Goal: Information Seeking & Learning: Find specific fact

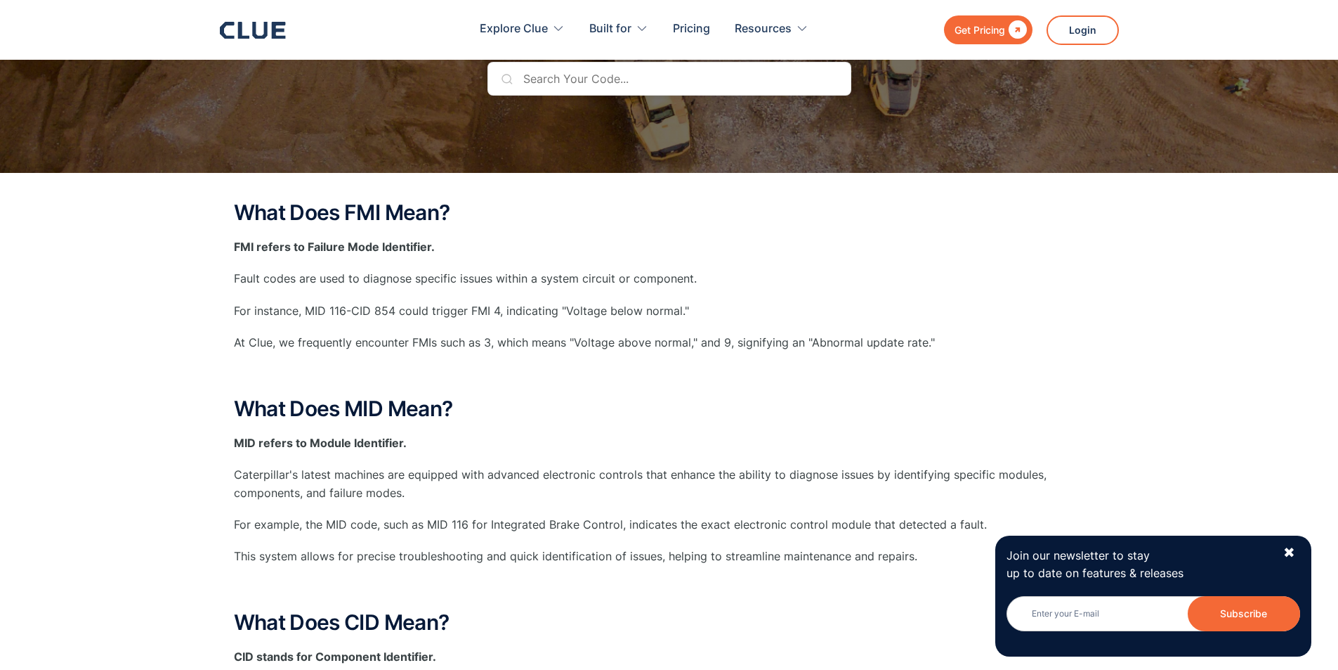
click at [634, 79] on input "text" at bounding box center [670, 79] width 364 height 34
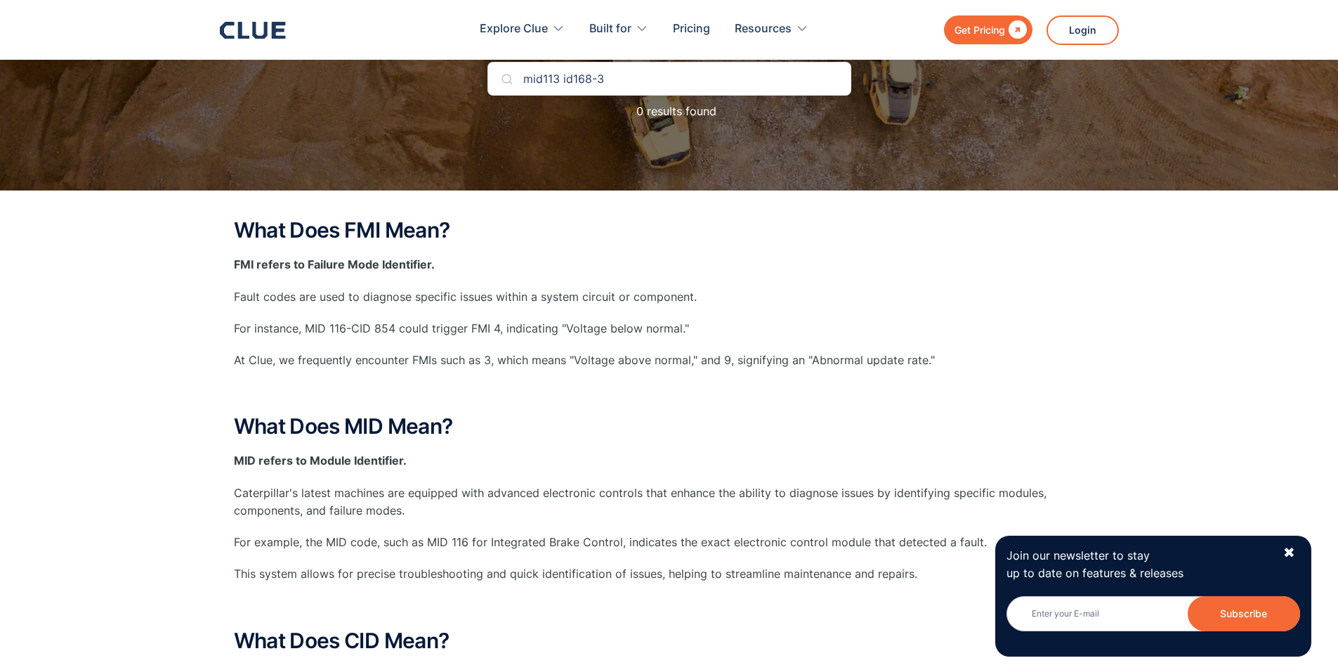
type input "mid113 id168-3"
click at [1291, 551] on div "✖" at bounding box center [1290, 553] width 12 height 18
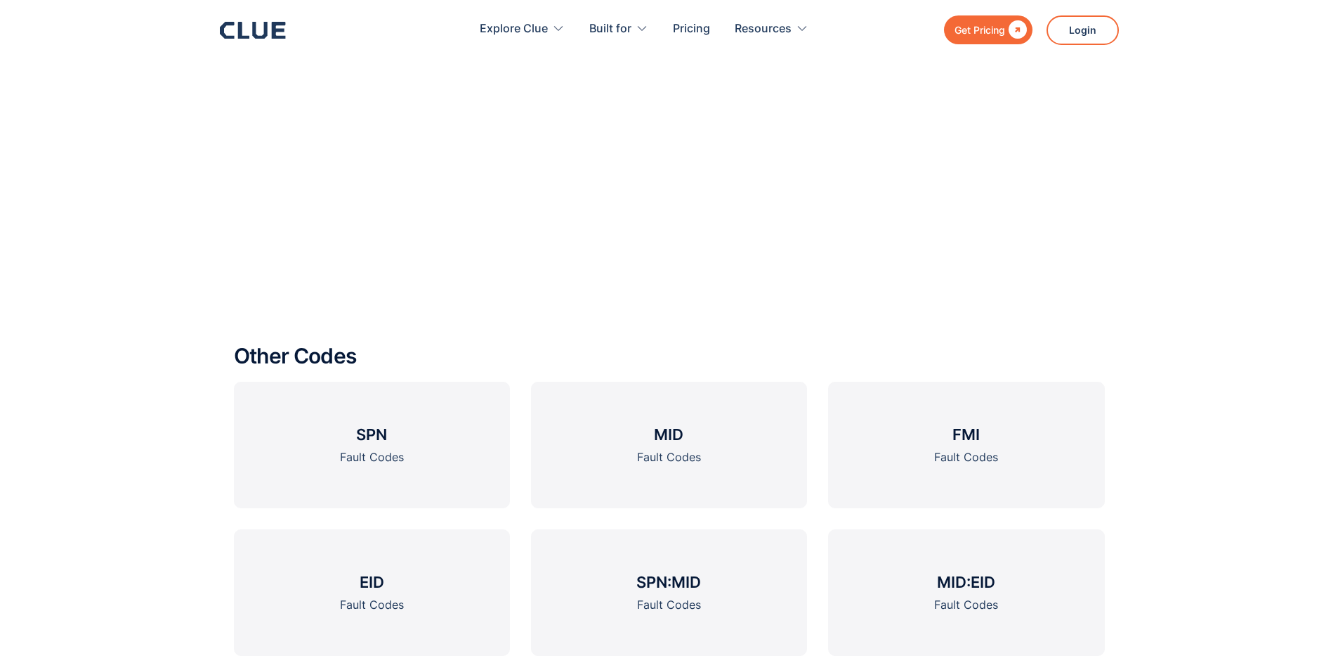
scroll to position [2178, 0]
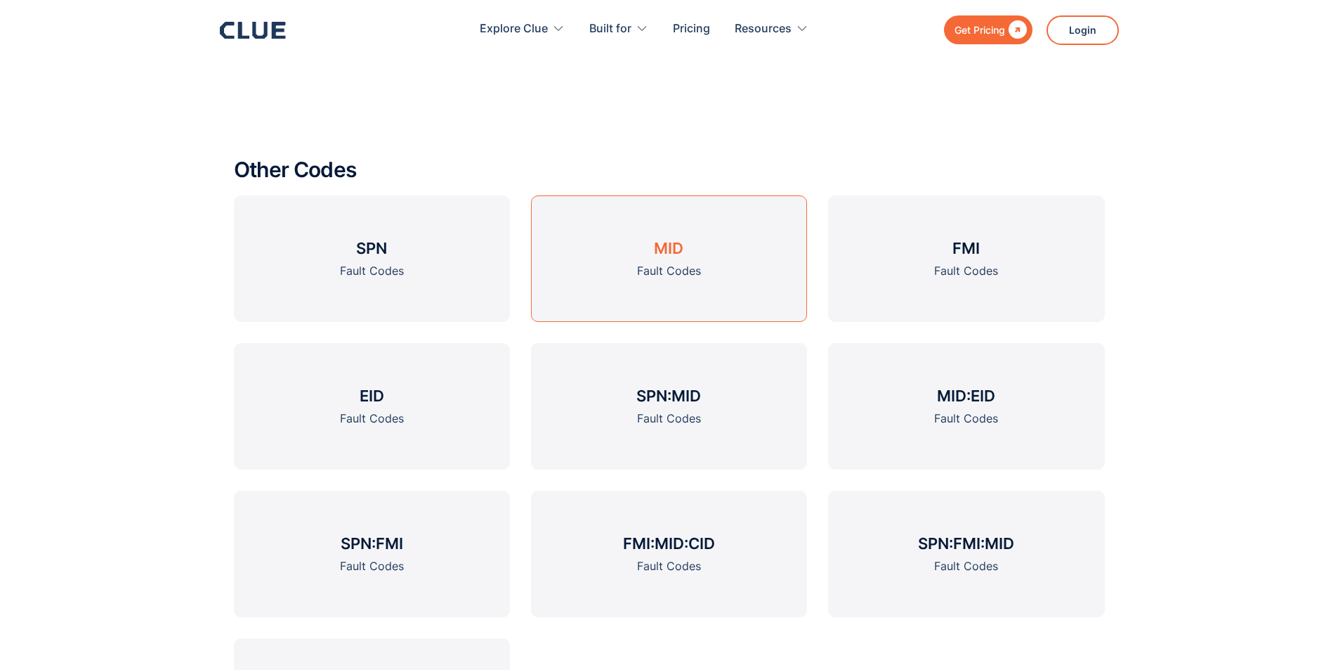
click at [675, 260] on link "MID Fault Codes" at bounding box center [669, 258] width 276 height 126
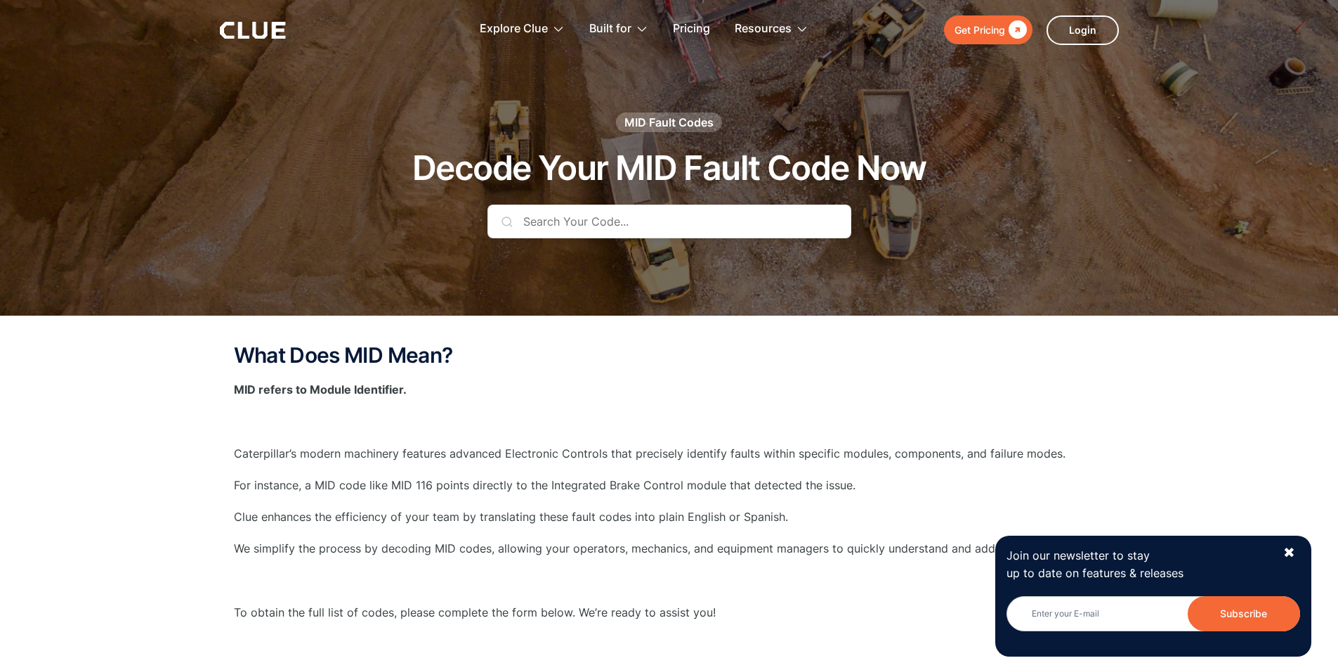
click at [658, 219] on input "text" at bounding box center [670, 221] width 364 height 34
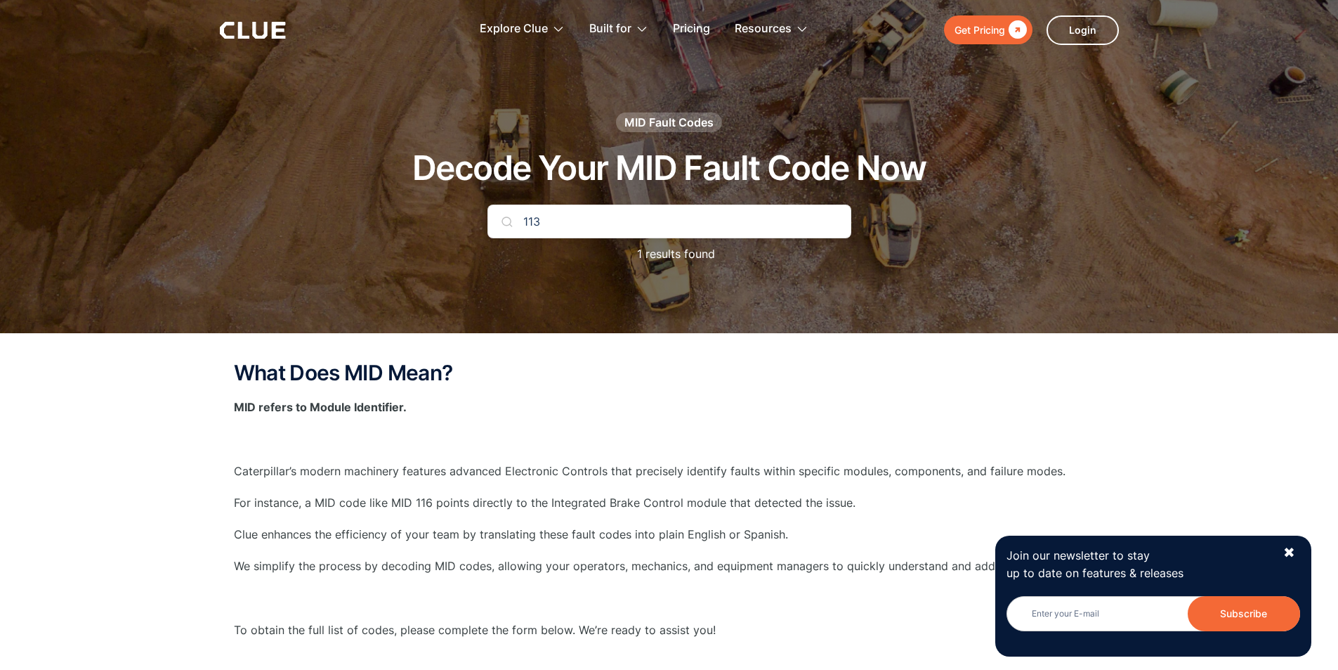
type input "113"
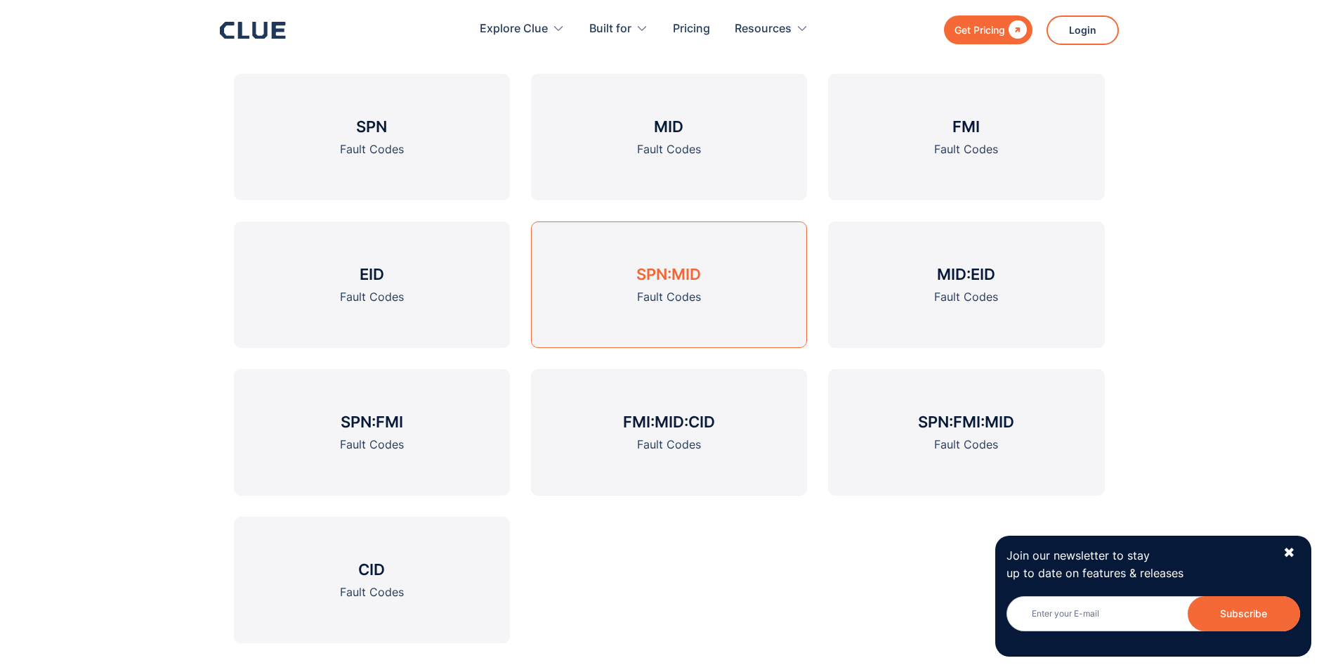
scroll to position [1897, 0]
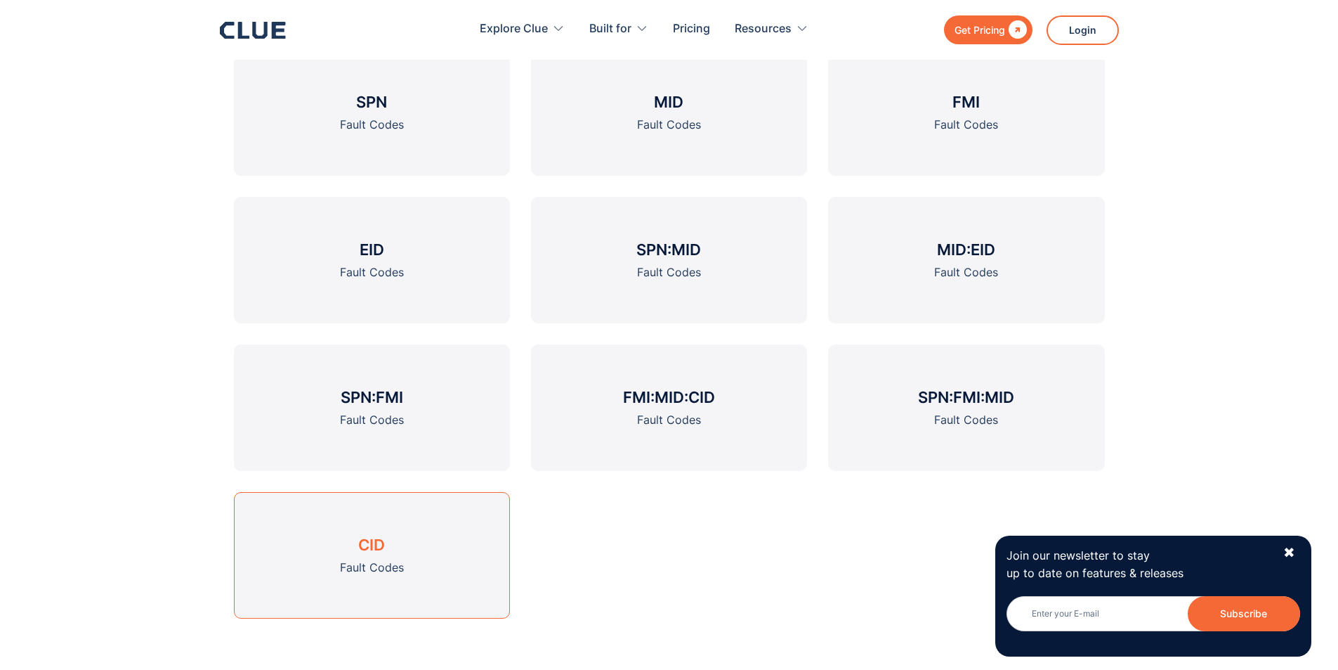
click at [385, 538] on h3 "CID" at bounding box center [371, 544] width 27 height 21
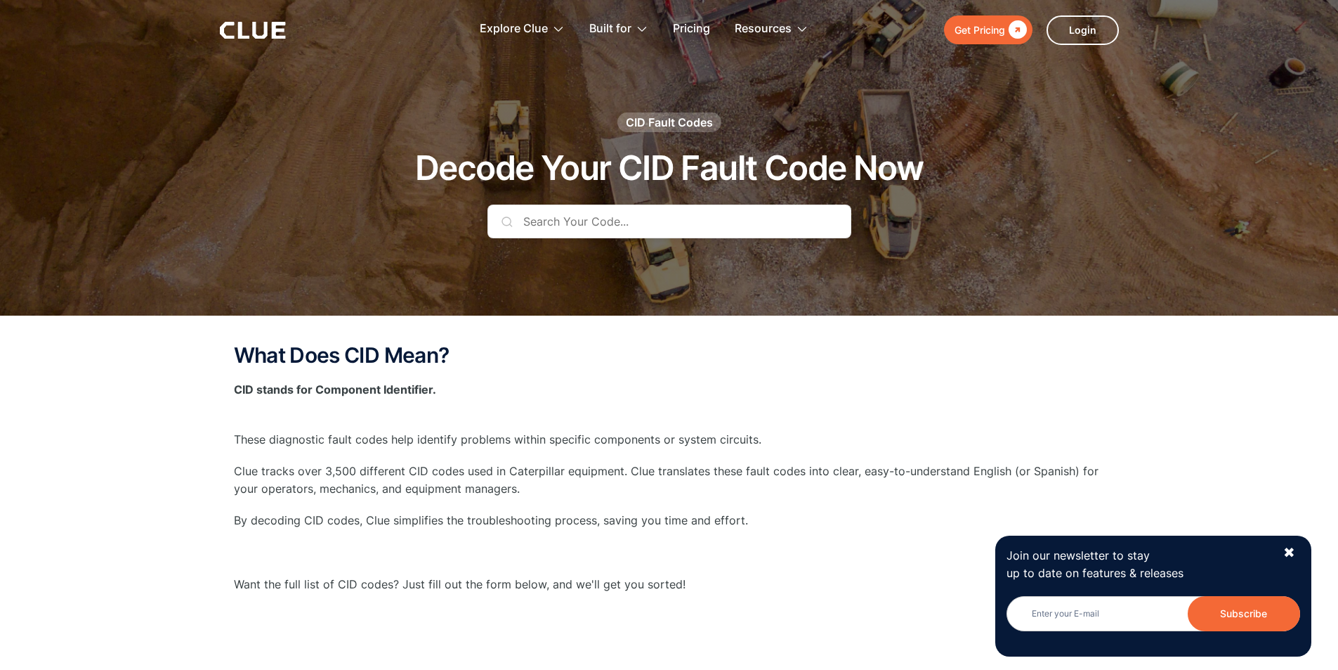
click at [590, 225] on input "text" at bounding box center [670, 221] width 364 height 34
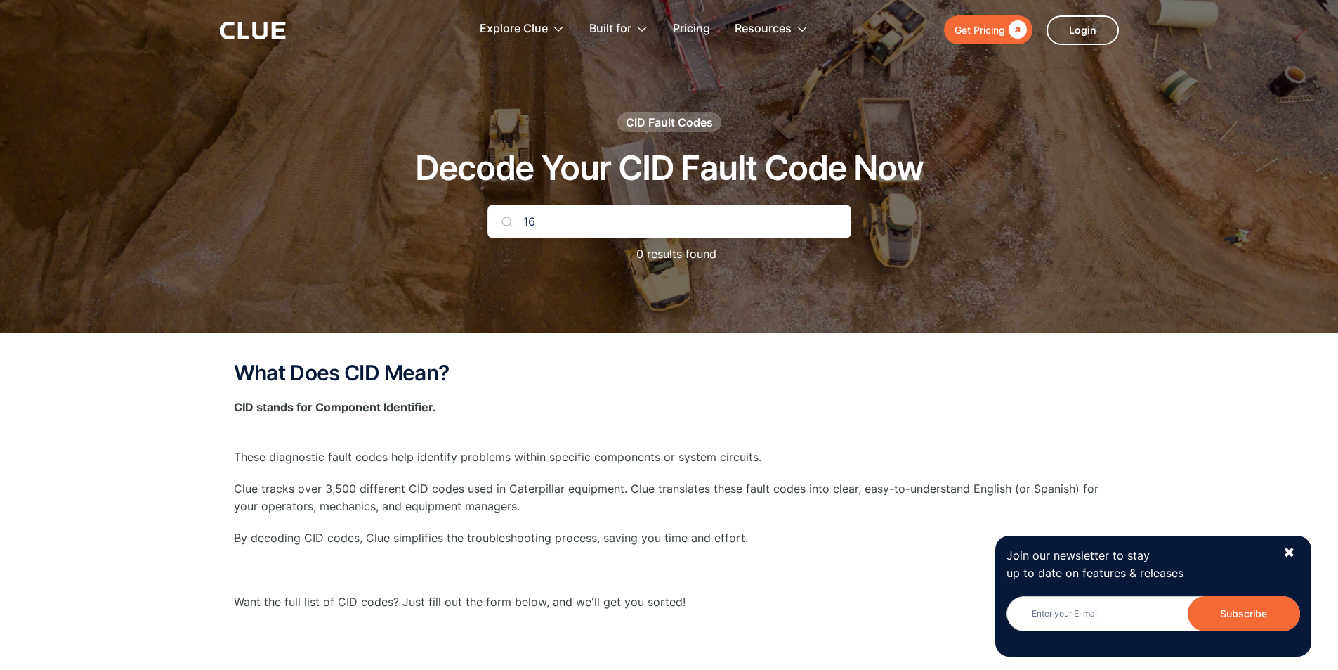
type input "1"
